Goal: Information Seeking & Learning: Learn about a topic

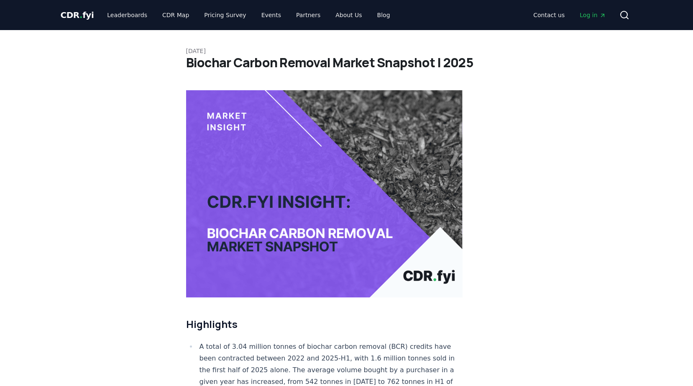
click at [369, 1] on div "CDR . fyi Leaderboards CDR Map Pricing Survey Events Partners About Us Blog Con…" at bounding box center [347, 15] width 572 height 30
click at [370, 17] on link "Blog" at bounding box center [383, 15] width 26 height 15
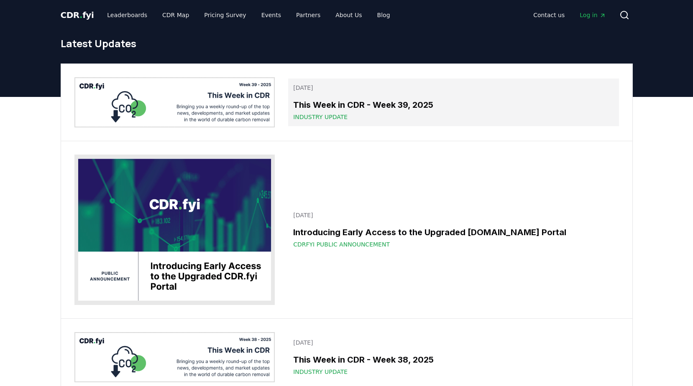
click at [318, 108] on h3 "This Week in CDR - Week 39, 2025" at bounding box center [453, 105] width 320 height 13
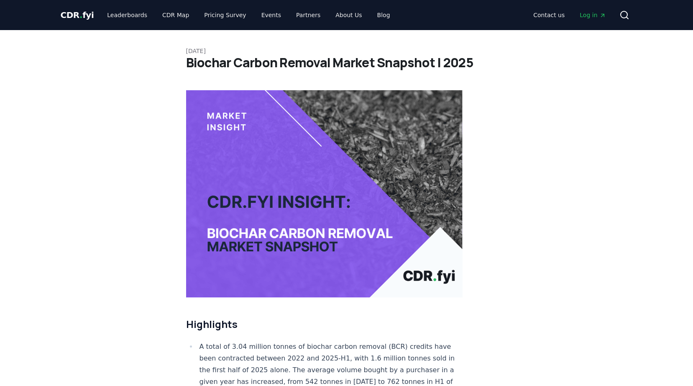
click at [317, 59] on h1 "Biochar Carbon Removal Market Snapshot | 2025" at bounding box center [346, 62] width 321 height 15
click at [190, 63] on h1 "Biochar Carbon Removal Market Snapshot | 2025" at bounding box center [346, 62] width 321 height 15
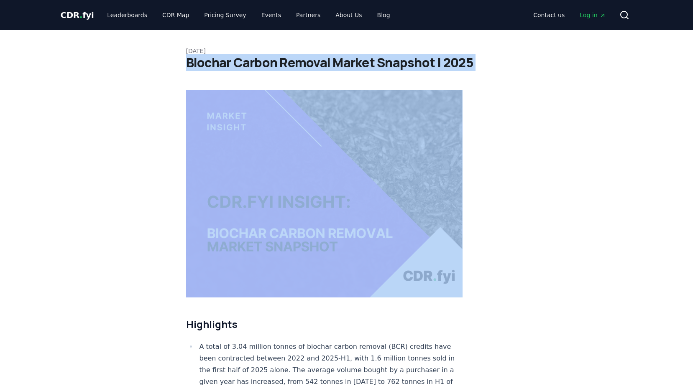
click at [190, 63] on h1 "Biochar Carbon Removal Market Snapshot | 2025" at bounding box center [346, 62] width 321 height 15
copy div "Biochar Carbon Removal Market Snapshot | 2025"
click at [370, 13] on link "Blog" at bounding box center [383, 15] width 26 height 15
click at [371, 15] on link "Blog" at bounding box center [383, 15] width 26 height 15
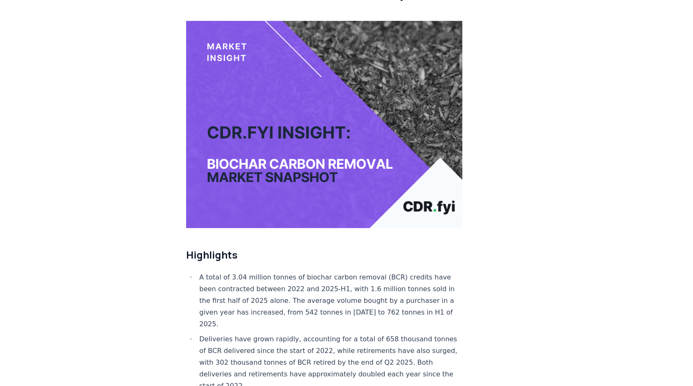
scroll to position [293, 0]
